Goal: Transaction & Acquisition: Purchase product/service

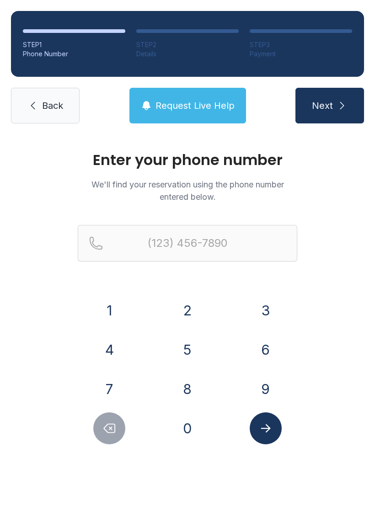
click at [269, 385] on button "9" at bounding box center [266, 389] width 32 height 32
click at [107, 307] on button "1" at bounding box center [109, 310] width 32 height 32
click at [194, 300] on button "2" at bounding box center [187, 310] width 32 height 32
click at [280, 351] on button "6" at bounding box center [266, 350] width 32 height 32
click at [171, 341] on div "5" at bounding box center [188, 350] width 64 height 32
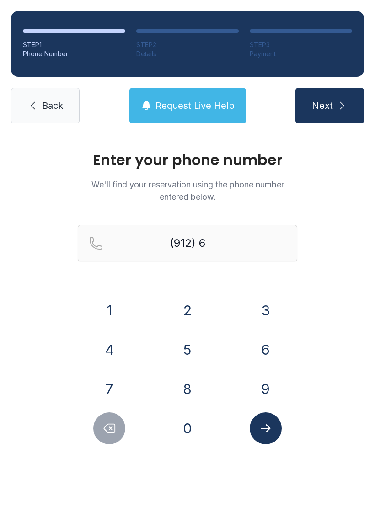
click at [269, 385] on button "9" at bounding box center [266, 389] width 32 height 32
click at [261, 385] on button "9" at bounding box center [266, 389] width 32 height 32
click at [97, 361] on div "4" at bounding box center [110, 350] width 64 height 32
click at [189, 302] on button "2" at bounding box center [187, 310] width 32 height 32
click at [120, 434] on button "Delete number" at bounding box center [109, 428] width 32 height 32
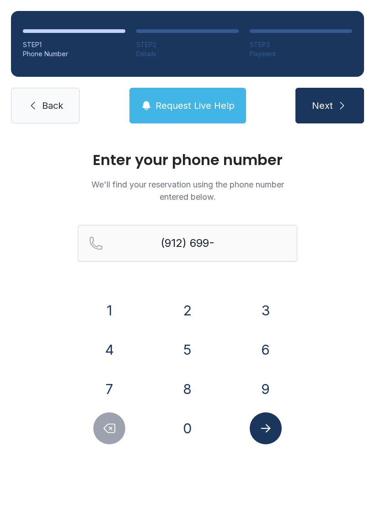
click at [116, 430] on icon "Delete number" at bounding box center [109, 429] width 14 height 14
click at [119, 428] on button "Delete number" at bounding box center [109, 428] width 32 height 32
click at [276, 396] on button "9" at bounding box center [266, 389] width 32 height 32
click at [193, 344] on button "5" at bounding box center [187, 350] width 32 height 32
click at [272, 396] on button "9" at bounding box center [266, 389] width 32 height 32
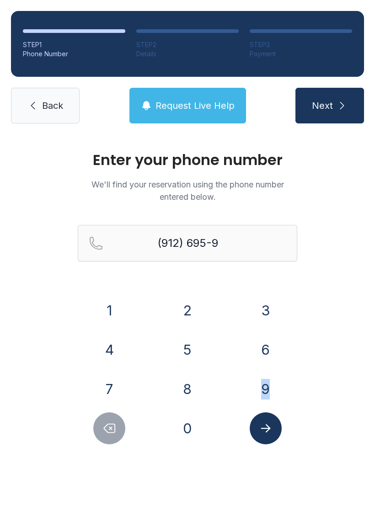
click at [114, 357] on button "4" at bounding box center [109, 350] width 32 height 32
click at [118, 432] on button "Delete number" at bounding box center [109, 428] width 32 height 32
click at [273, 390] on button "9" at bounding box center [266, 389] width 32 height 32
click at [113, 359] on button "4" at bounding box center [109, 350] width 32 height 32
click at [200, 318] on button "2" at bounding box center [187, 310] width 32 height 32
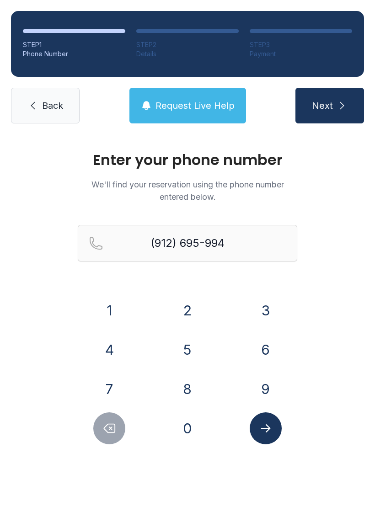
type input "[PHONE_NUMBER]"
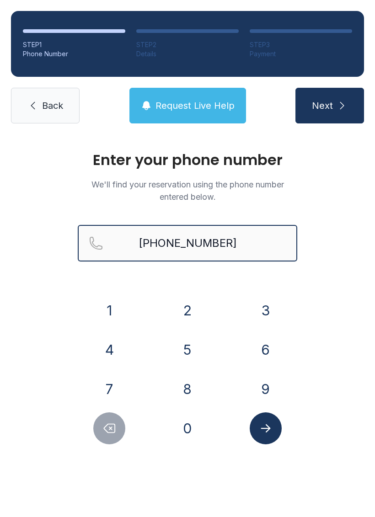
click at [195, 243] on input "[PHONE_NUMBER]" at bounding box center [187, 243] width 219 height 37
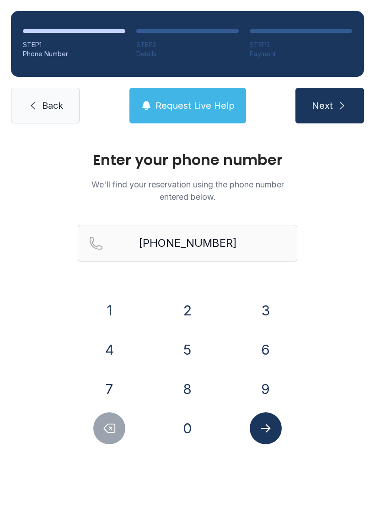
click at [47, 104] on span "Back" at bounding box center [52, 105] width 21 height 13
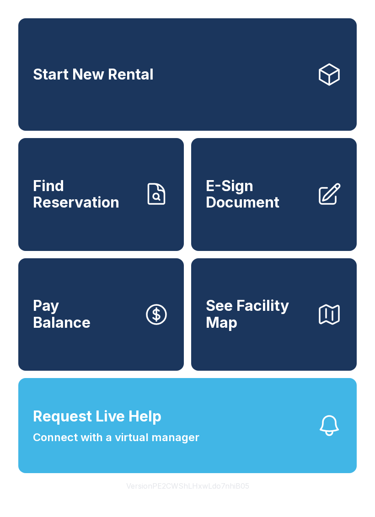
click at [65, 227] on link "Find Reservation" at bounding box center [101, 194] width 166 height 112
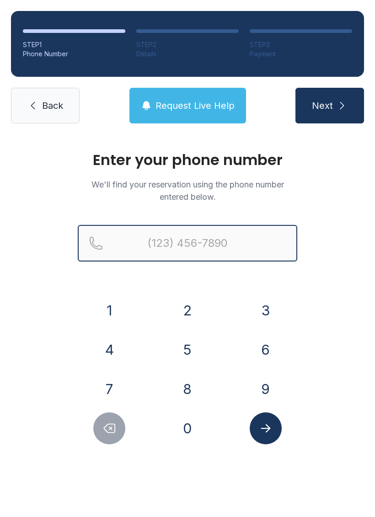
click at [236, 238] on input "Reservation phone number" at bounding box center [187, 243] width 219 height 37
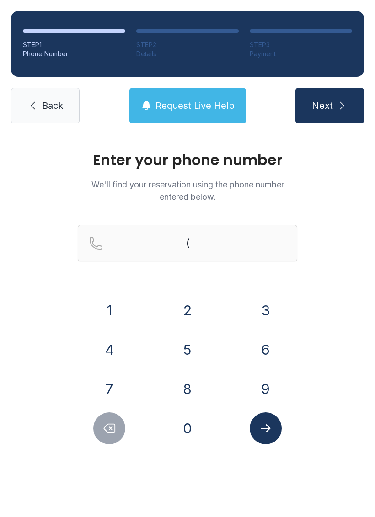
click at [259, 348] on button "6" at bounding box center [266, 350] width 32 height 32
click at [268, 390] on button "9" at bounding box center [266, 389] width 32 height 32
click at [273, 376] on button "9" at bounding box center [266, 389] width 32 height 32
click at [108, 350] on button "4" at bounding box center [109, 350] width 32 height 32
click at [187, 288] on div "(699) 4 Phone number is not valid" at bounding box center [187, 258] width 219 height 66
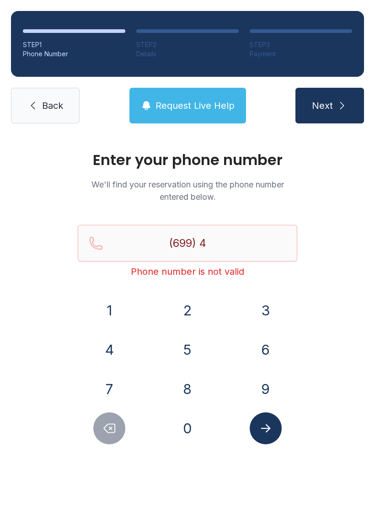
click at [110, 418] on button "Delete number" at bounding box center [109, 428] width 32 height 32
click at [118, 413] on div at bounding box center [110, 428] width 64 height 32
click at [109, 443] on button "Delete number" at bounding box center [109, 428] width 32 height 32
click at [124, 429] on button "Delete number" at bounding box center [109, 428] width 32 height 32
type input "(6"
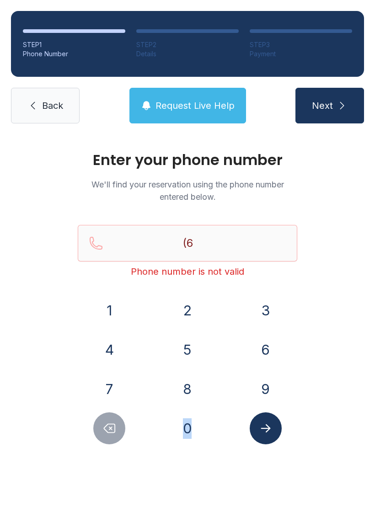
click at [130, 440] on div at bounding box center [110, 428] width 64 height 32
click at [114, 424] on icon "Delete number" at bounding box center [109, 428] width 11 height 9
click at [272, 385] on button "9" at bounding box center [266, 389] width 32 height 32
click at [112, 305] on button "1" at bounding box center [109, 310] width 32 height 32
click at [193, 305] on button "2" at bounding box center [187, 310] width 32 height 32
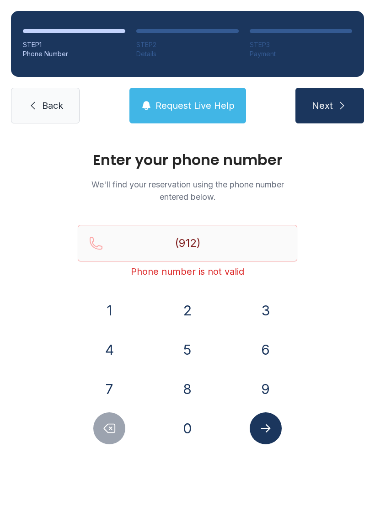
click at [267, 342] on button "6" at bounding box center [266, 350] width 32 height 32
click at [196, 336] on button "5" at bounding box center [187, 350] width 32 height 32
click at [268, 385] on button "9" at bounding box center [266, 389] width 32 height 32
click at [267, 375] on button "9" at bounding box center [266, 389] width 32 height 32
click at [275, 380] on button "9" at bounding box center [266, 389] width 32 height 32
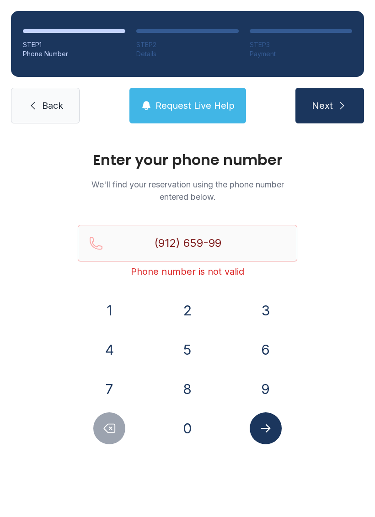
click at [109, 362] on button "4" at bounding box center [109, 350] width 32 height 32
click at [195, 304] on button "2" at bounding box center [187, 310] width 32 height 32
type input "[PHONE_NUMBER]"
click at [265, 427] on icon "Submit lookup form" at bounding box center [266, 429] width 14 height 14
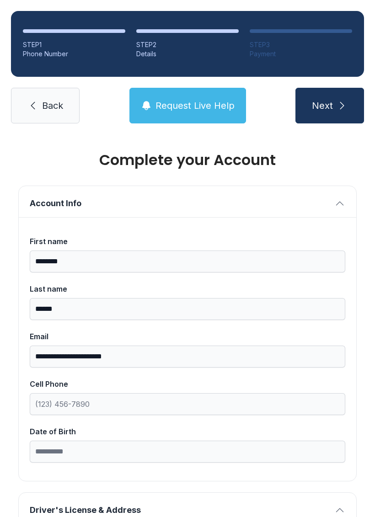
click at [315, 90] on button "Next" at bounding box center [329, 106] width 69 height 36
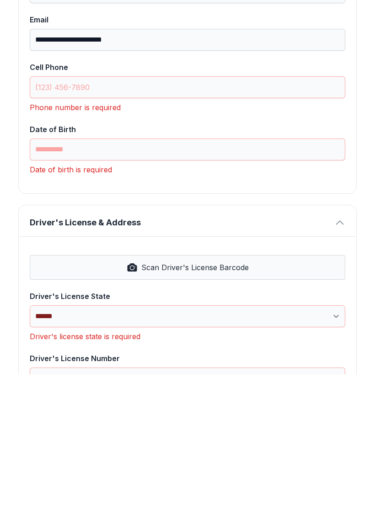
scroll to position [727, 0]
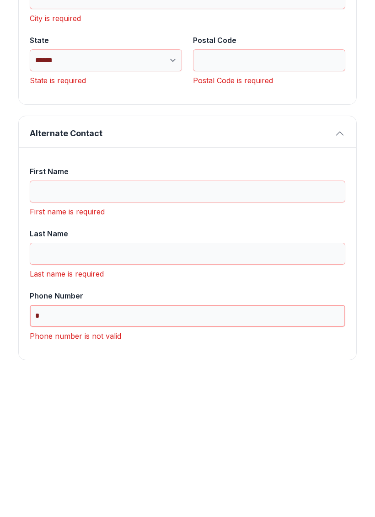
type input "*"
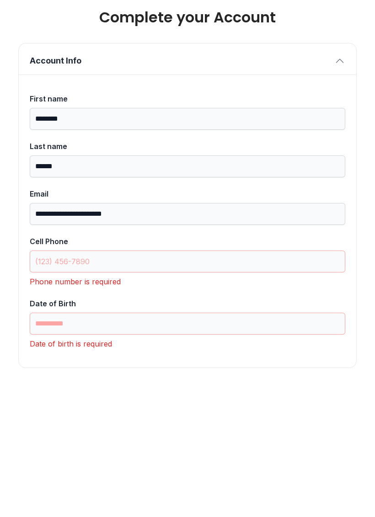
scroll to position [26, 0]
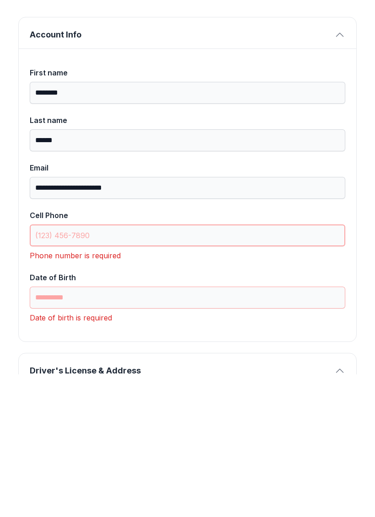
click at [94, 367] on input "Cell Phone" at bounding box center [188, 378] width 316 height 22
type input "("
click at [68, 367] on input "(" at bounding box center [188, 378] width 316 height 22
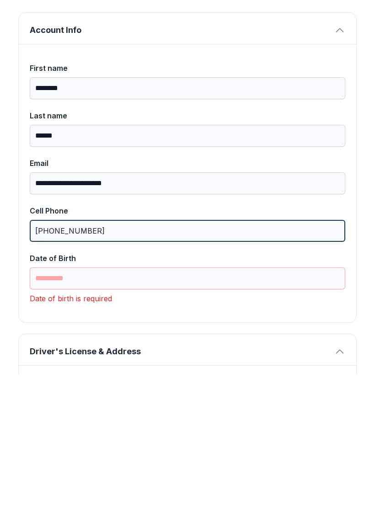
scroll to position [34, 0]
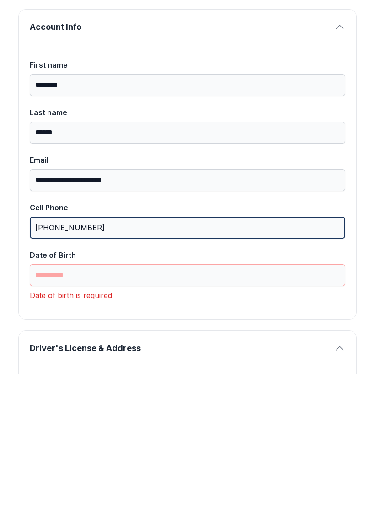
type input "[PHONE_NUMBER]"
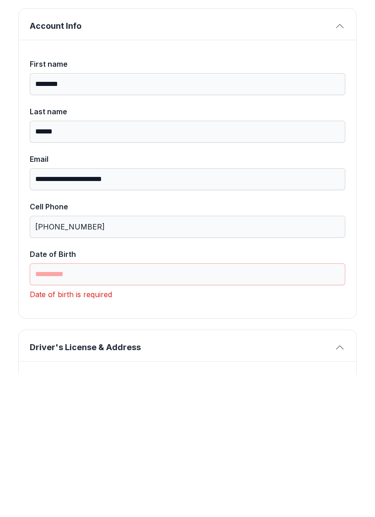
click at [69, 391] on label "Date of Birth" at bounding box center [188, 409] width 316 height 37
click at [69, 406] on input "Date of Birth" at bounding box center [188, 417] width 316 height 22
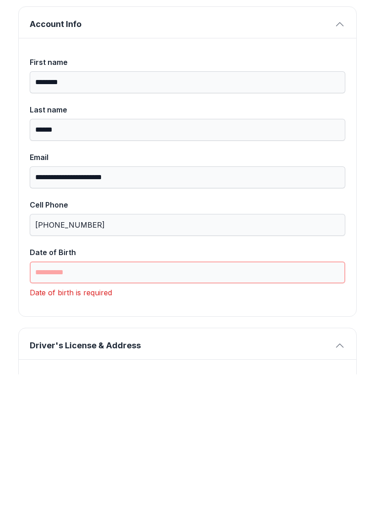
scroll to position [37, 0]
click at [300, 404] on input "Date of Birth" at bounding box center [188, 415] width 316 height 22
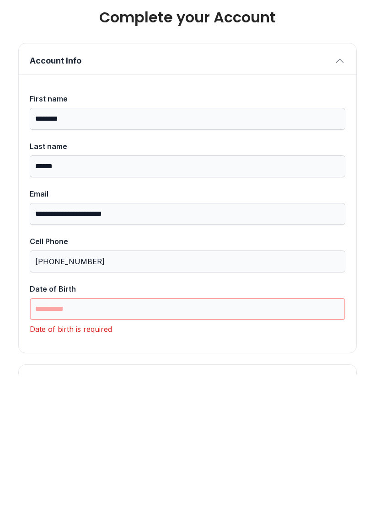
scroll to position [0, 0]
click at [347, 186] on button "Account Info" at bounding box center [187, 201] width 337 height 31
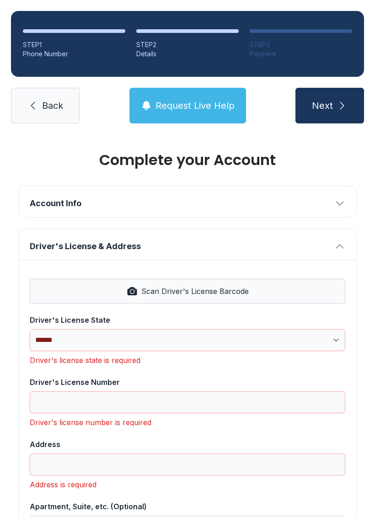
click at [353, 186] on button "Account Info" at bounding box center [187, 201] width 337 height 31
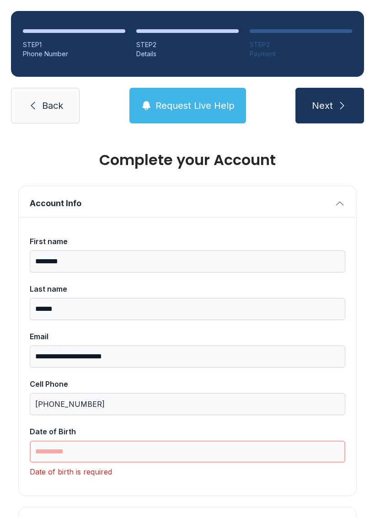
click at [294, 441] on input "Date of Birth" at bounding box center [188, 452] width 316 height 22
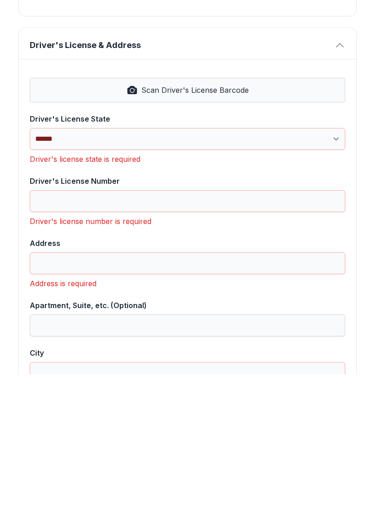
scroll to position [323, 0]
type input "**********"
click at [344, 270] on select "**********" at bounding box center [188, 281] width 316 height 22
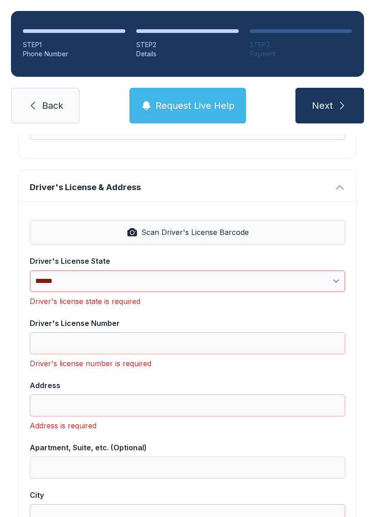
select select "**"
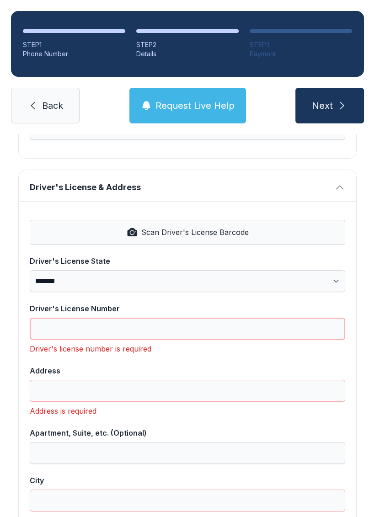
click at [316, 318] on input "Driver's License Number" at bounding box center [188, 329] width 316 height 22
click at [139, 220] on button "Scan Driver's License Barcode" at bounding box center [188, 232] width 316 height 25
type input "*********"
type input "**********"
type input "******"
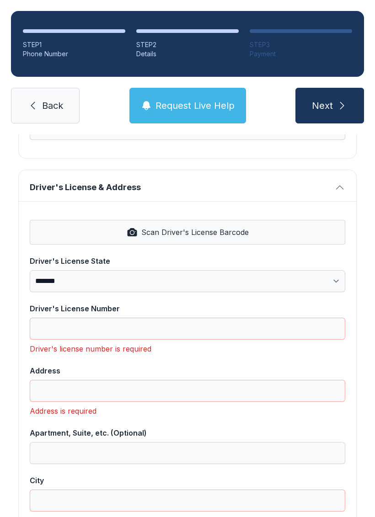
select select "**"
type input "*****"
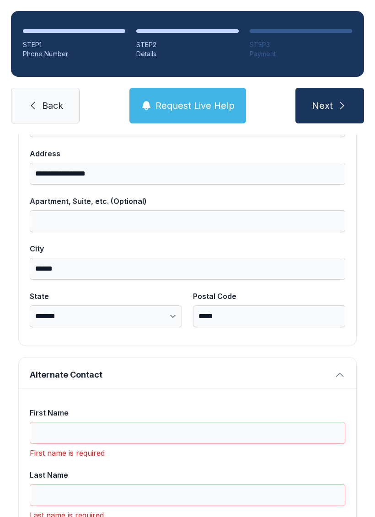
scroll to position [538, 0]
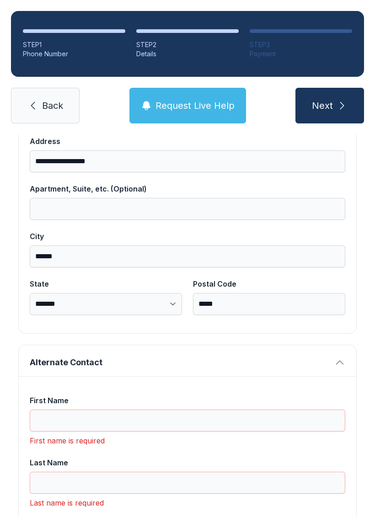
click at [339, 100] on icon "submit" at bounding box center [342, 105] width 11 height 11
type input "*"
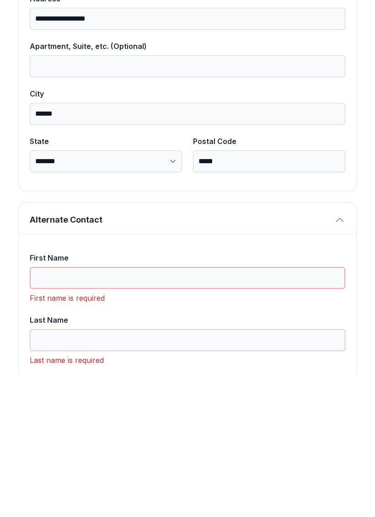
click at [71, 410] on input "First Name" at bounding box center [188, 421] width 316 height 22
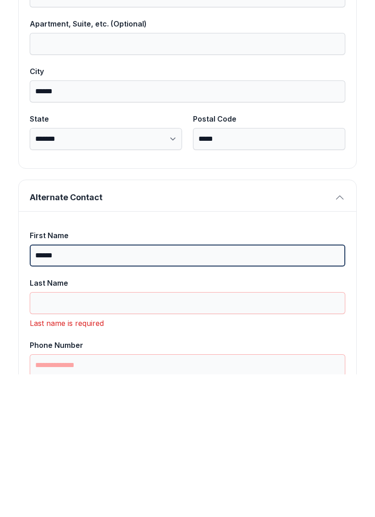
scroll to position [561, 0]
type input "******"
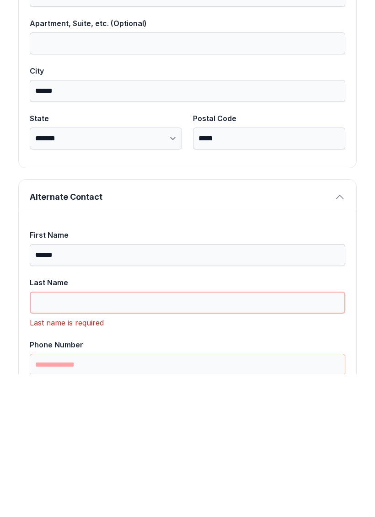
click at [64, 434] on input "Last Name" at bounding box center [188, 445] width 316 height 22
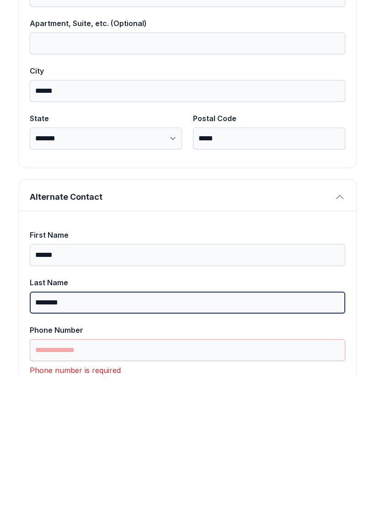
type input "********"
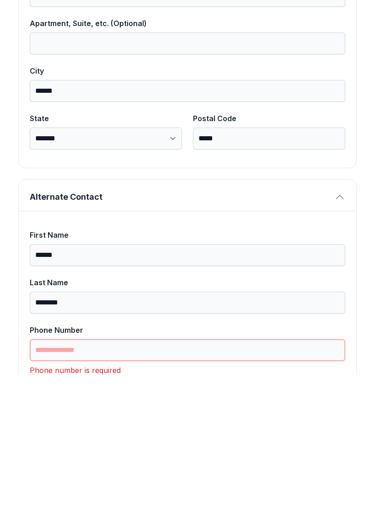
click at [53, 482] on input "Phone Number" at bounding box center [188, 493] width 316 height 22
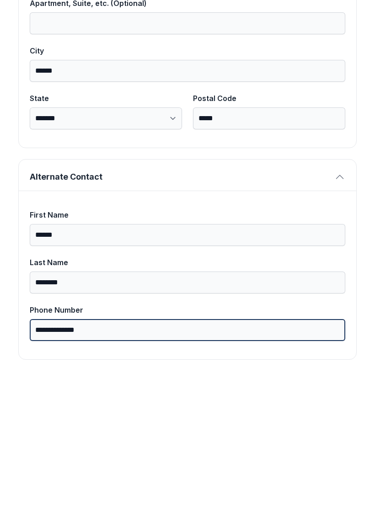
scroll to position [580, 0]
type input "**********"
click at [329, 88] on button "Next" at bounding box center [329, 106] width 69 height 36
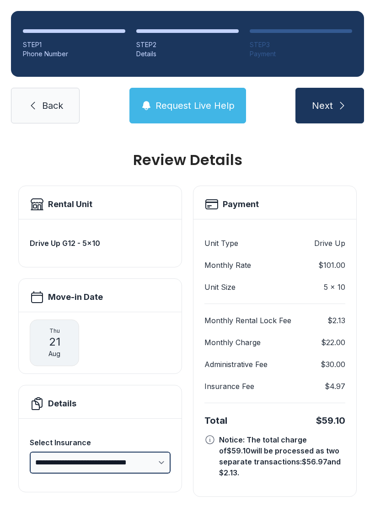
click at [158, 452] on select "**********" at bounding box center [100, 463] width 141 height 22
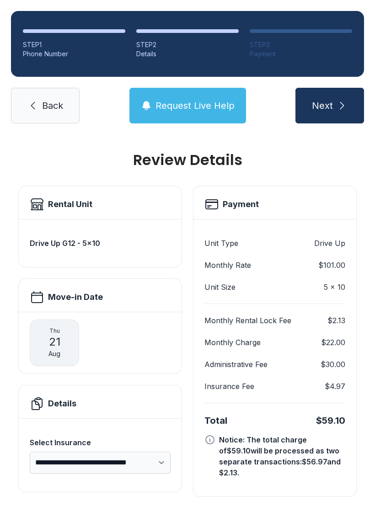
click at [296, 197] on div "Payment" at bounding box center [274, 204] width 141 height 15
click at [218, 434] on div "Notice: The total charge of $59.10 will be processed as two separate transactio…" at bounding box center [274, 456] width 141 height 44
click at [219, 434] on div "Notice: The total charge of $59.10 will be processed as two separate transactio…" at bounding box center [282, 456] width 126 height 44
click at [337, 88] on button "Next" at bounding box center [329, 106] width 69 height 36
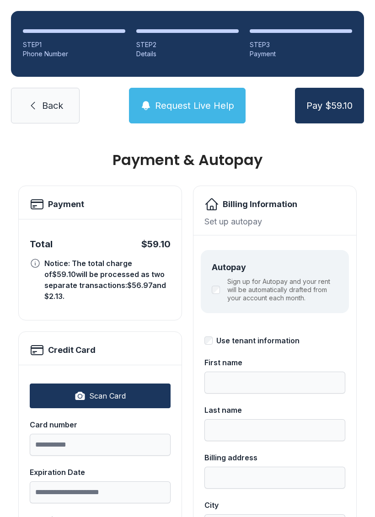
click at [82, 395] on icon "button" at bounding box center [80, 397] width 4 height 4
type input "**********"
type input "*****"
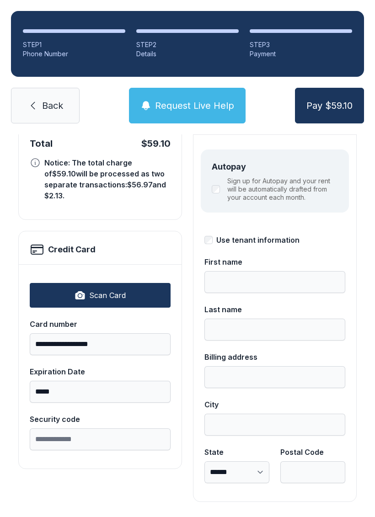
scroll to position [100, 0]
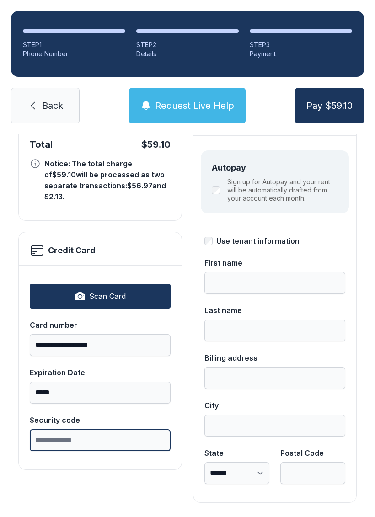
click at [53, 434] on input "Security code" at bounding box center [100, 440] width 141 height 22
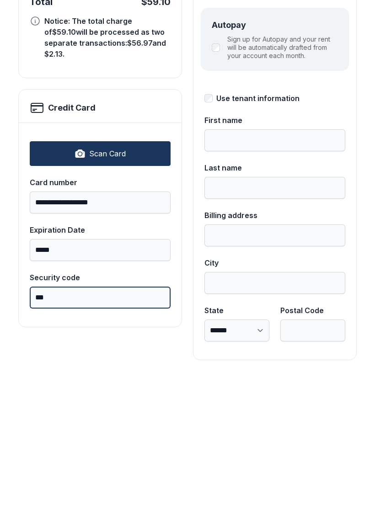
type input "***"
click at [329, 88] on button "Pay $59.10" at bounding box center [329, 106] width 69 height 36
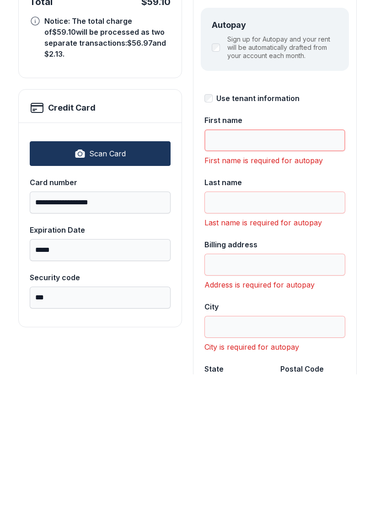
click at [297, 272] on input "First name" at bounding box center [274, 283] width 141 height 22
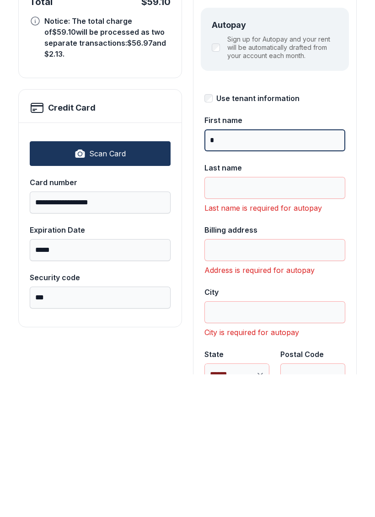
click at [260, 272] on input "*" at bounding box center [274, 283] width 141 height 22
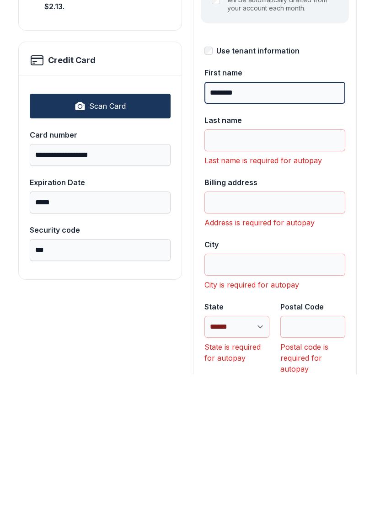
scroll to position [153, 0]
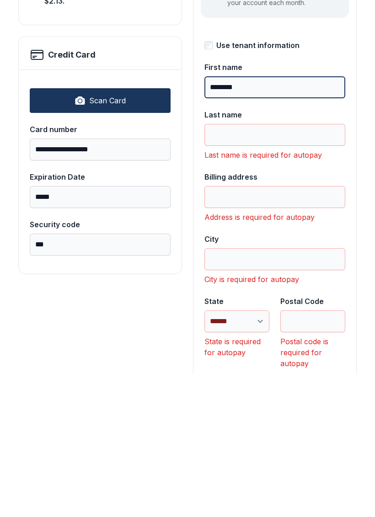
type input "********"
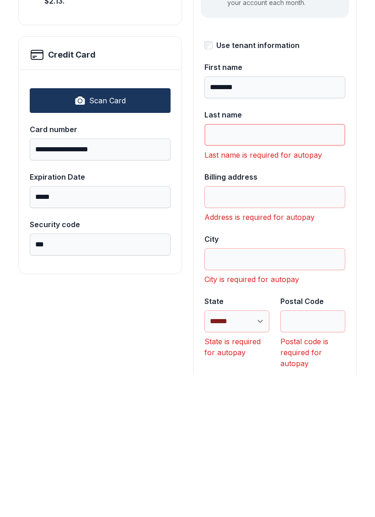
click at [246, 267] on input "Last name" at bounding box center [274, 278] width 141 height 22
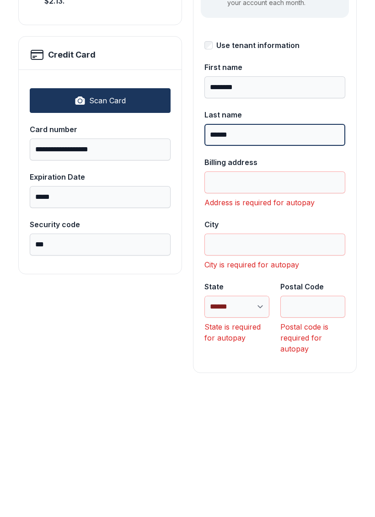
type input "******"
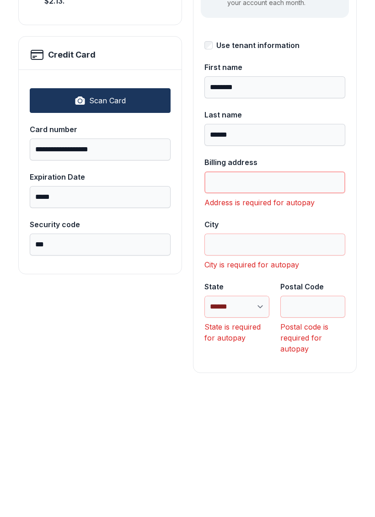
click at [284, 314] on input "Billing address" at bounding box center [274, 325] width 141 height 22
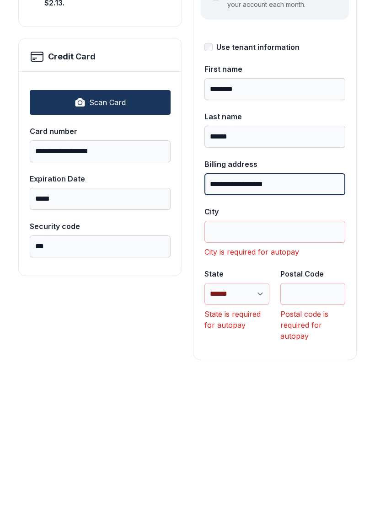
type input "**********"
click at [278, 364] on input "City" at bounding box center [274, 375] width 141 height 22
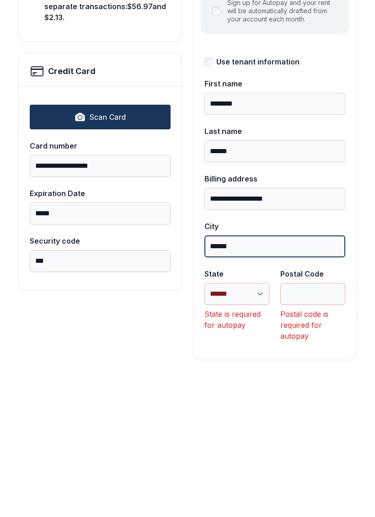
type input "******"
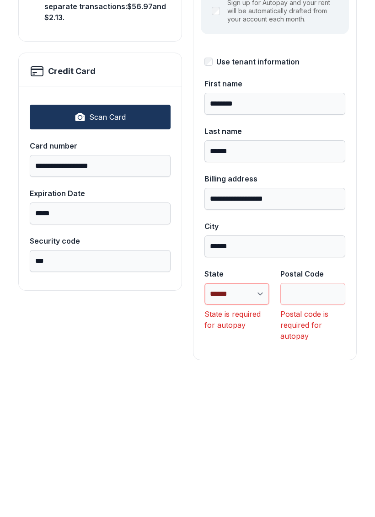
click at [266, 426] on select "**********" at bounding box center [236, 437] width 65 height 22
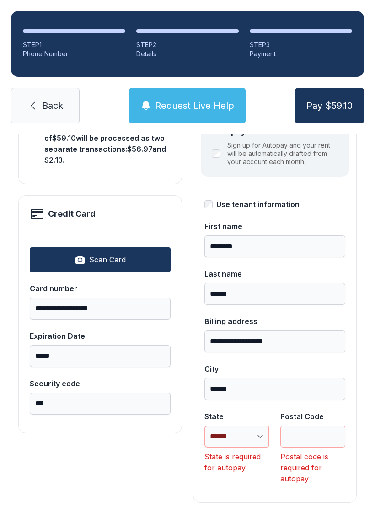
select select "**"
click at [333, 426] on input "Postal Code" at bounding box center [312, 437] width 65 height 22
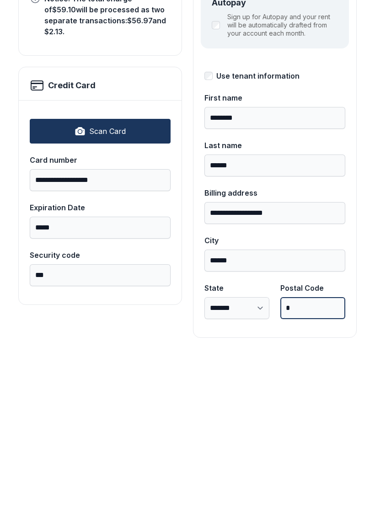
scroll to position [100, 0]
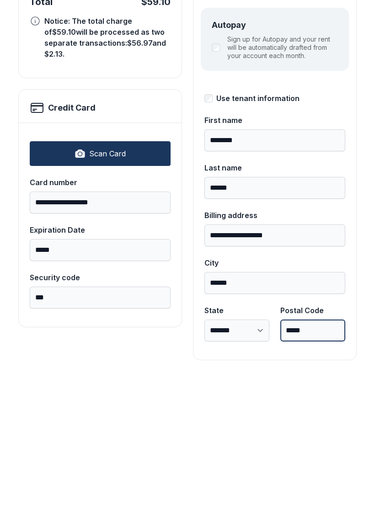
type input "*****"
click at [329, 88] on button "Pay $59.10" at bounding box center [329, 106] width 69 height 36
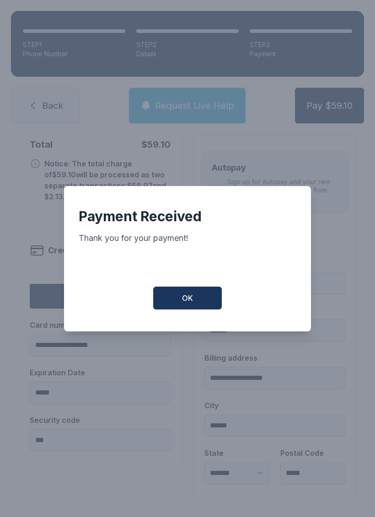
click at [194, 297] on button "OK" at bounding box center [187, 298] width 69 height 23
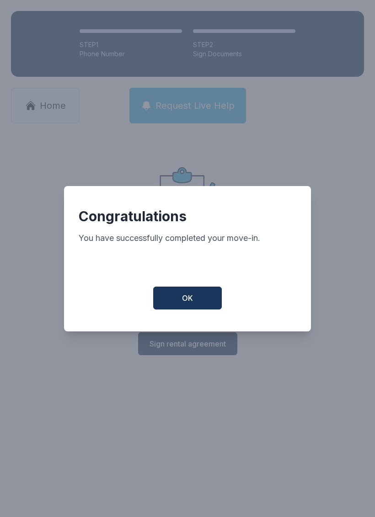
click at [200, 304] on button "OK" at bounding box center [187, 298] width 69 height 23
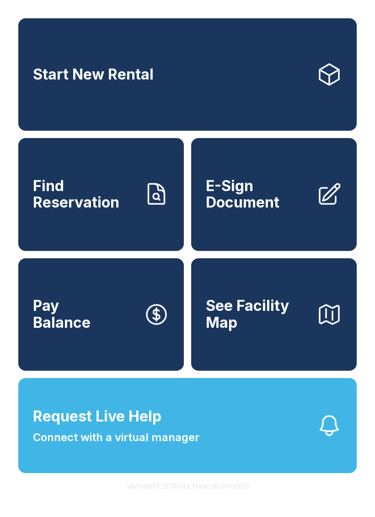
click at [248, 452] on button "Request Live Help Connect with a virtual manager" at bounding box center [187, 425] width 338 height 95
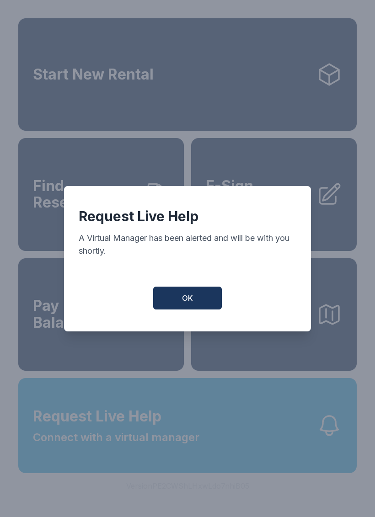
click at [199, 304] on button "OK" at bounding box center [187, 298] width 69 height 23
